Goal: Understand process/instructions: Learn about a topic

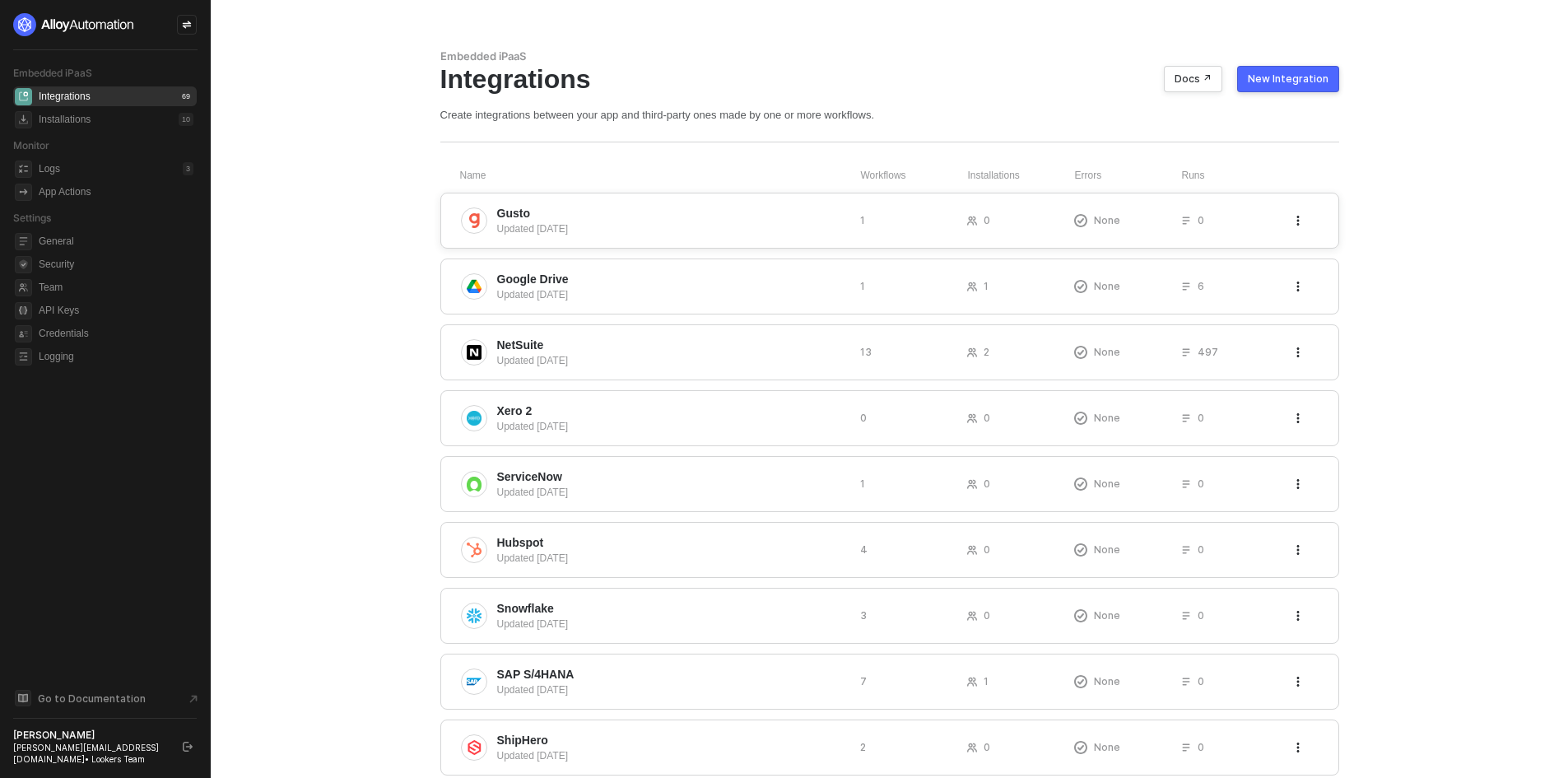
click at [609, 207] on span "Gusto" at bounding box center [672, 213] width 350 height 17
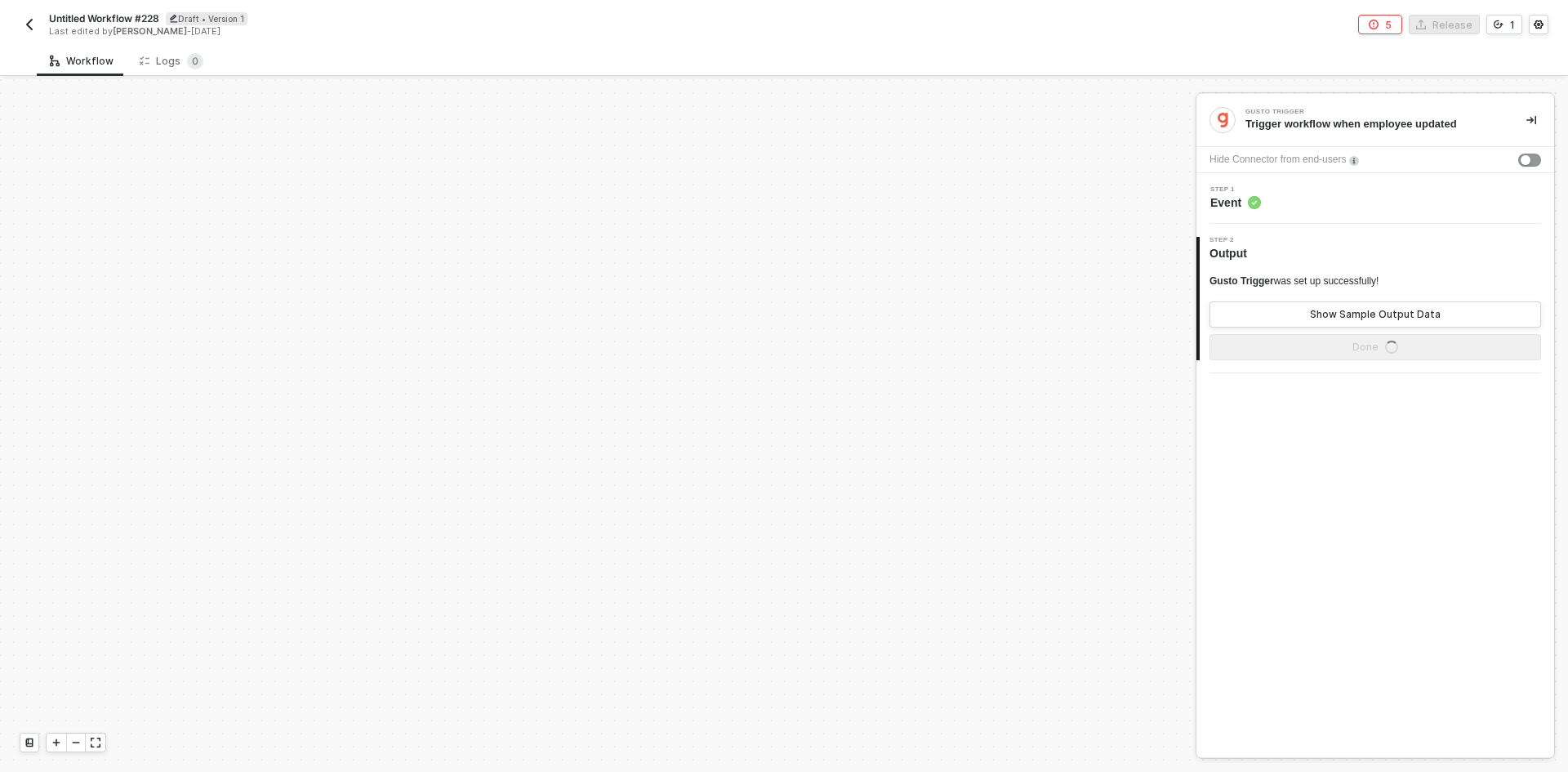
scroll to position [499, 0]
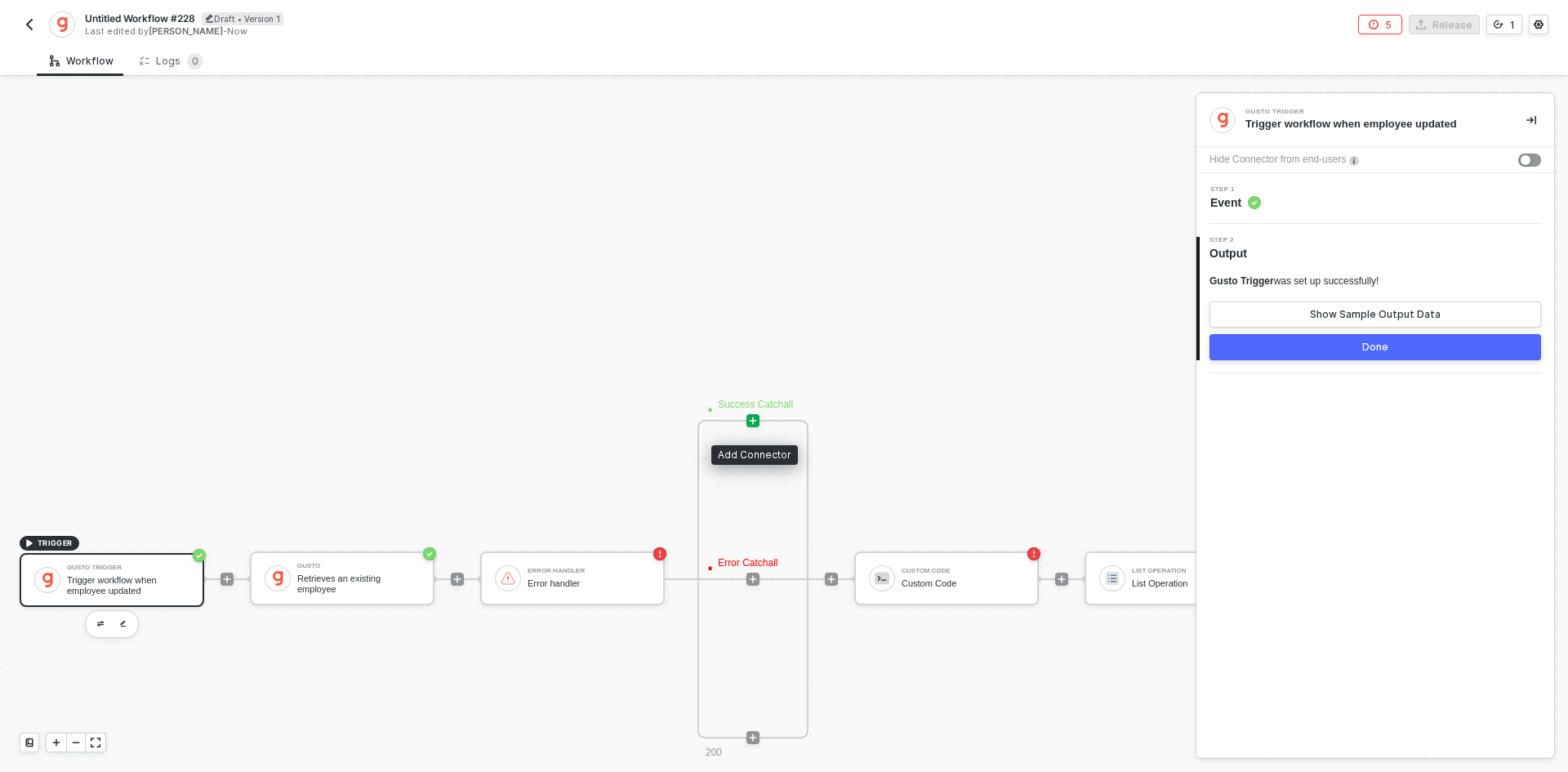
click at [755, 420] on icon "icon-play" at bounding box center [753, 420] width 7 height 7
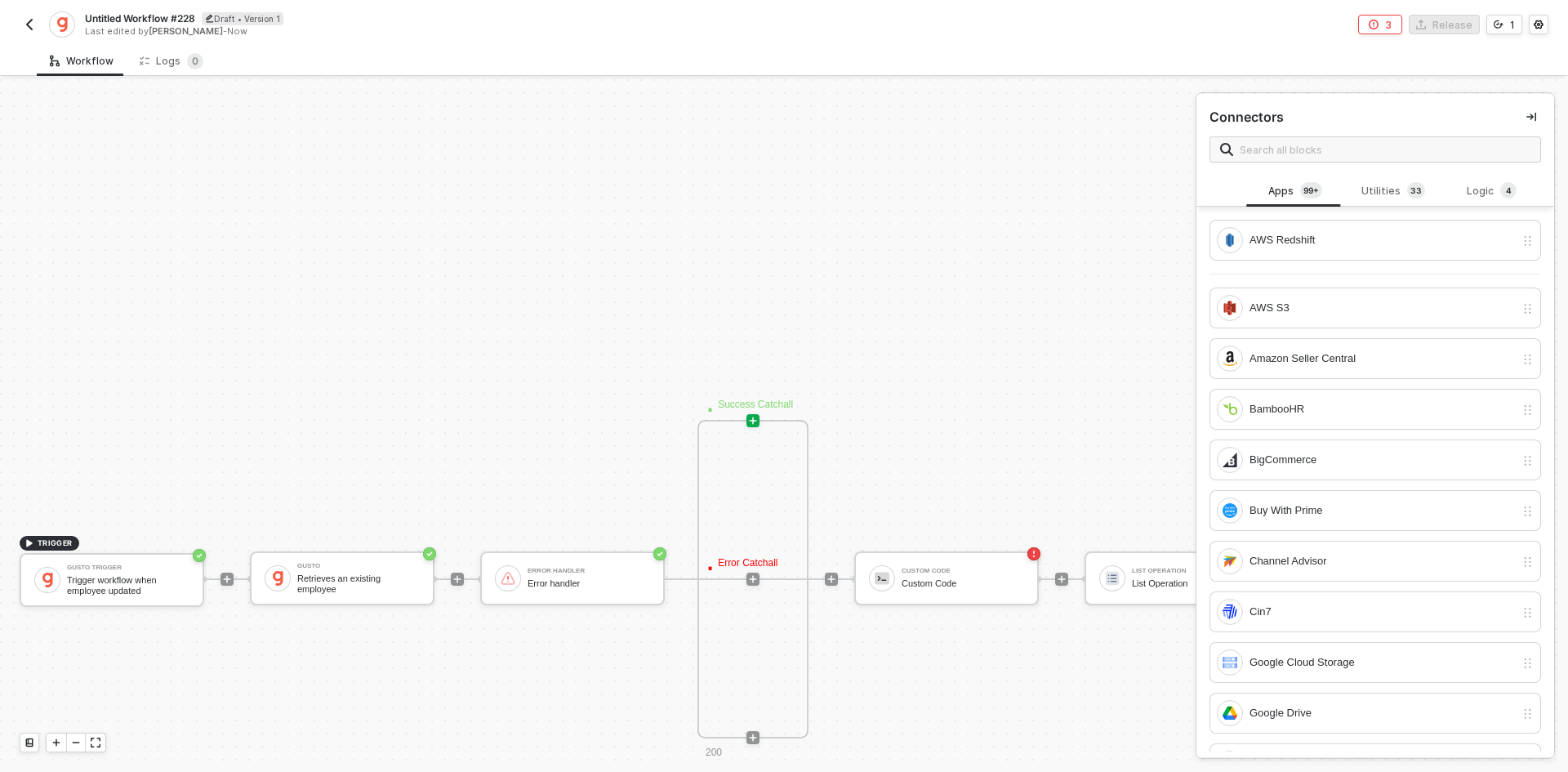
click at [35, 31] on button "button" at bounding box center [29, 24] width 20 height 20
